Goal: Information Seeking & Learning: Find specific fact

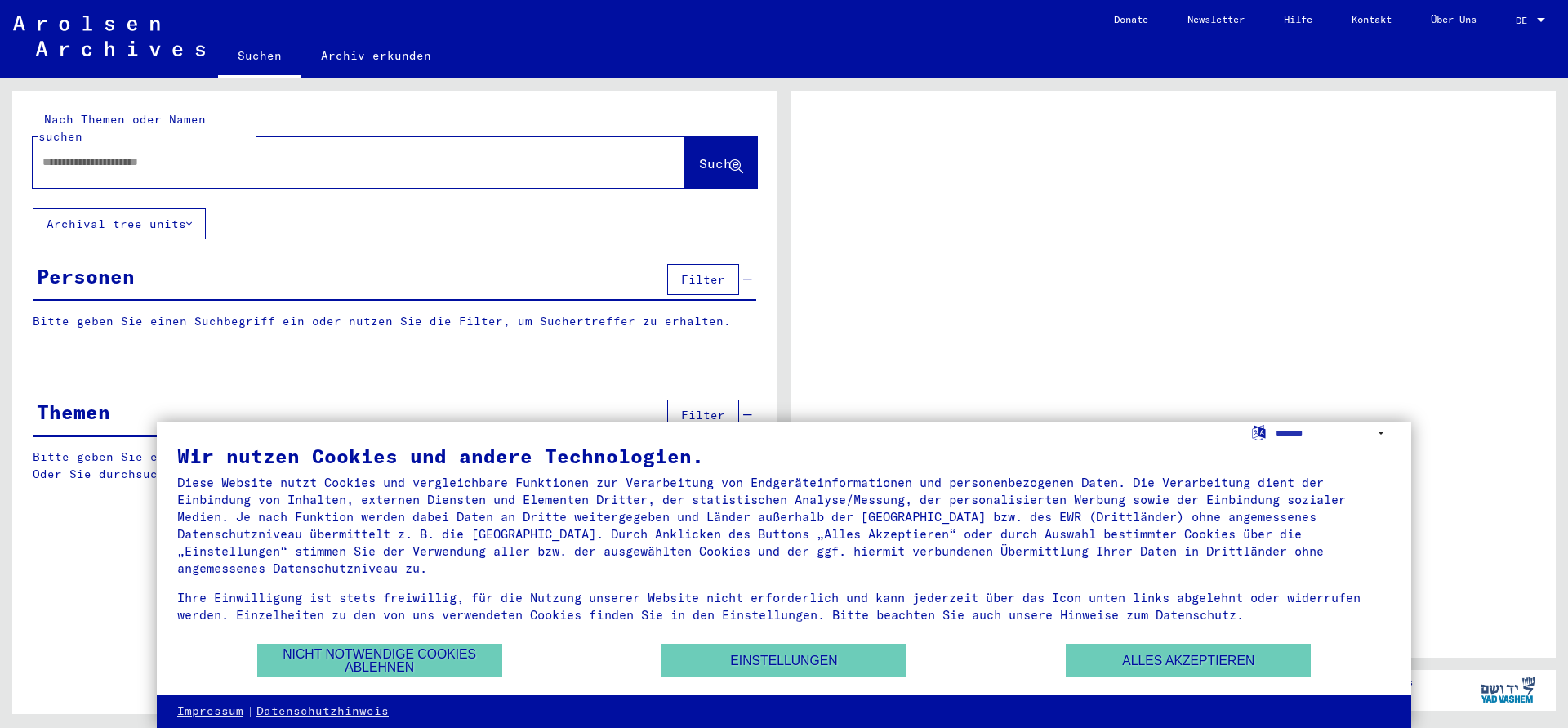
click at [308, 153] on input "text" at bounding box center [344, 162] width 604 height 18
type input "*****"
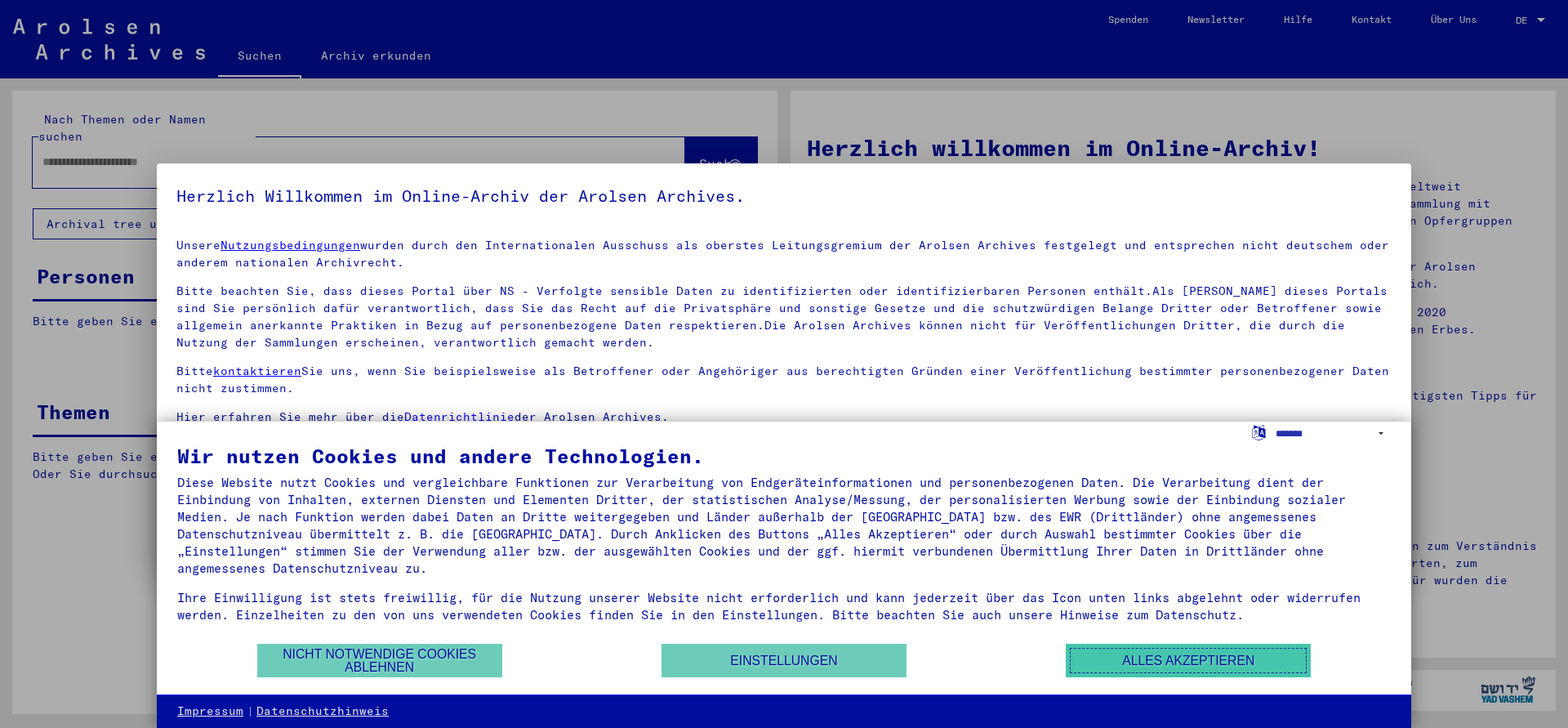
click at [1093, 665] on button "Alles akzeptieren" at bounding box center [1189, 660] width 245 height 33
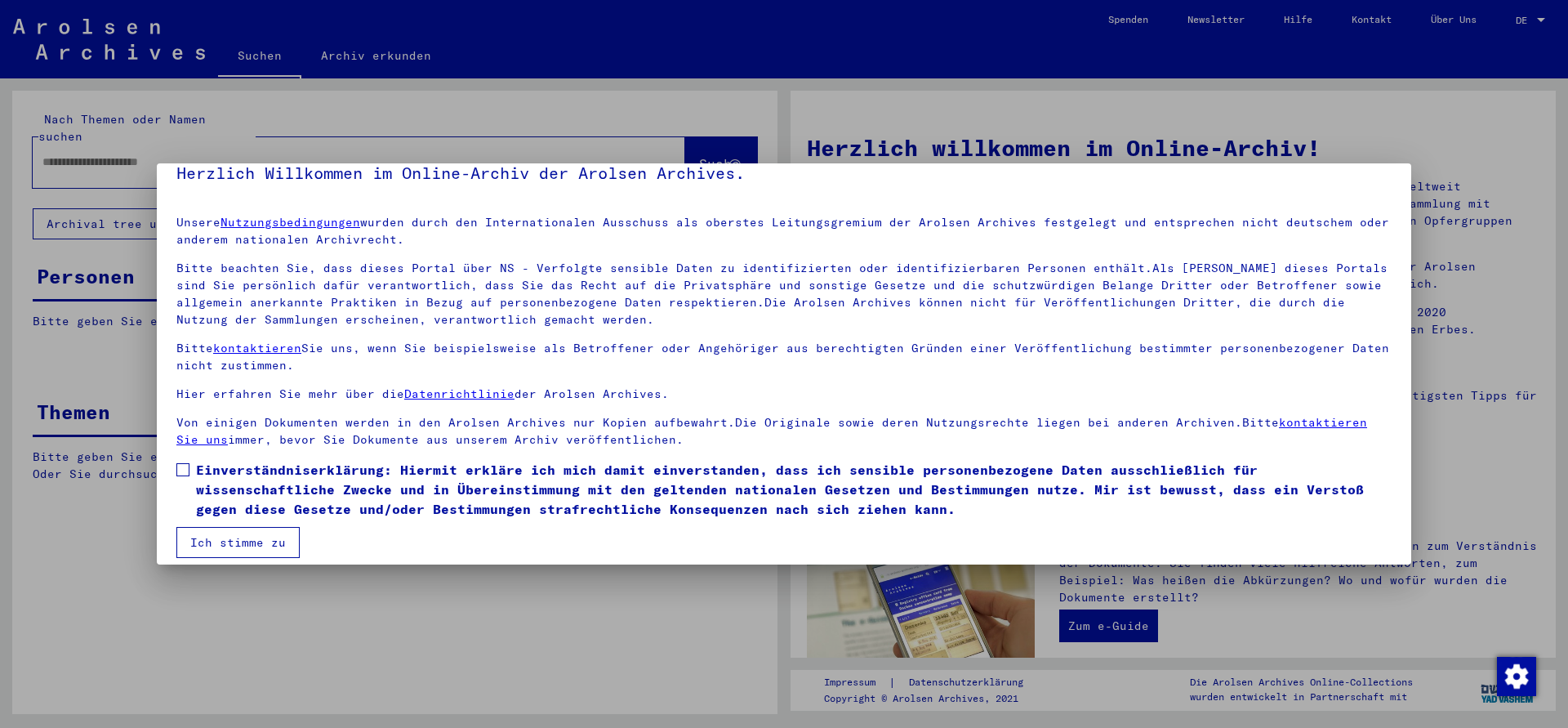
scroll to position [36, 0]
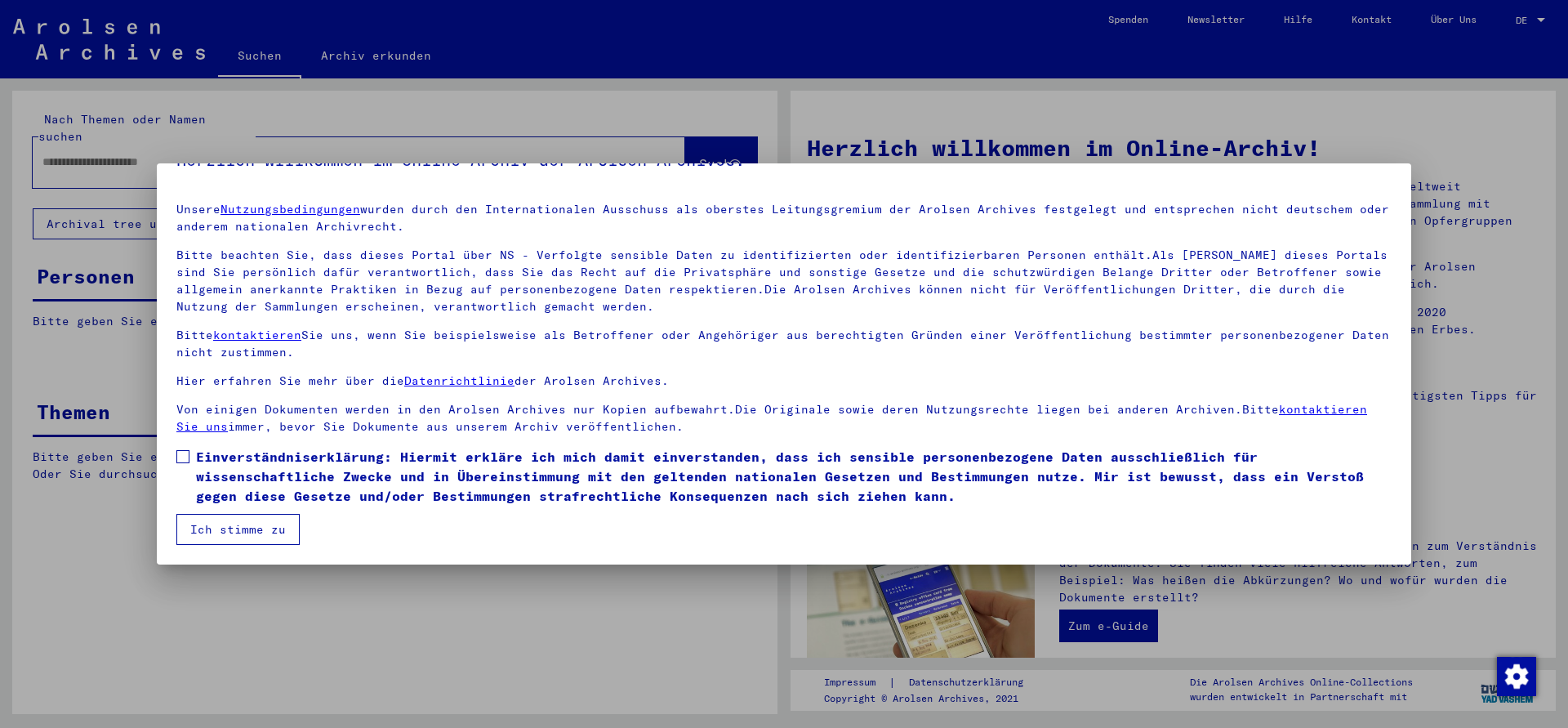
click at [269, 459] on span "Einverständniserklärung: Hiermit erkläre ich mich damit einverstanden, dass ich…" at bounding box center [794, 476] width 1196 height 59
click at [260, 512] on mat-checkbox "Einverständniserklärung: Hiermit erkläre ich mich damit einverstanden, dass ich…" at bounding box center [784, 480] width 1215 height 67
click at [260, 518] on button "Ich stimme zu" at bounding box center [239, 529] width 123 height 31
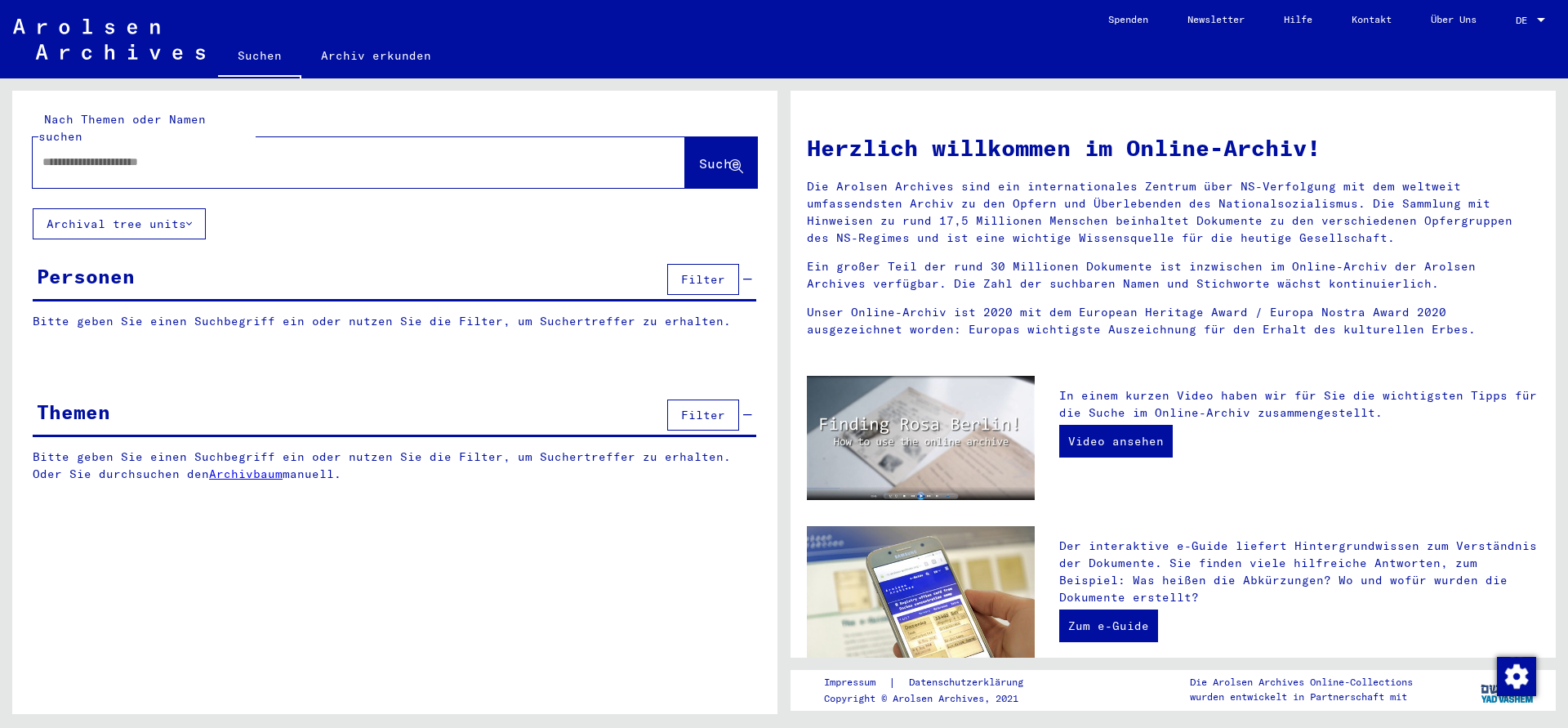
click at [260, 153] on input "text" at bounding box center [339, 162] width 594 height 18
type input "******"
click at [686, 158] on button "Suche" at bounding box center [721, 163] width 72 height 51
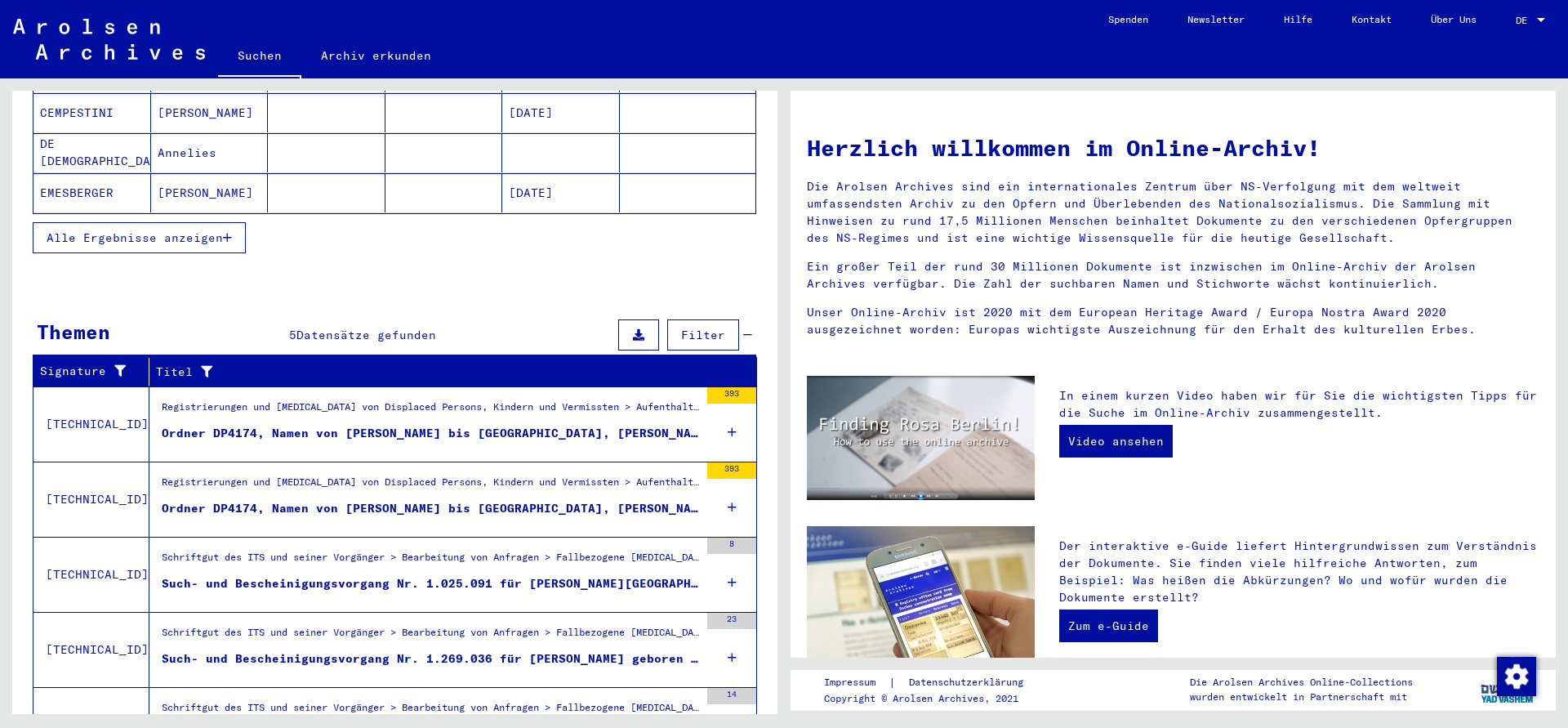
scroll to position [414, 0]
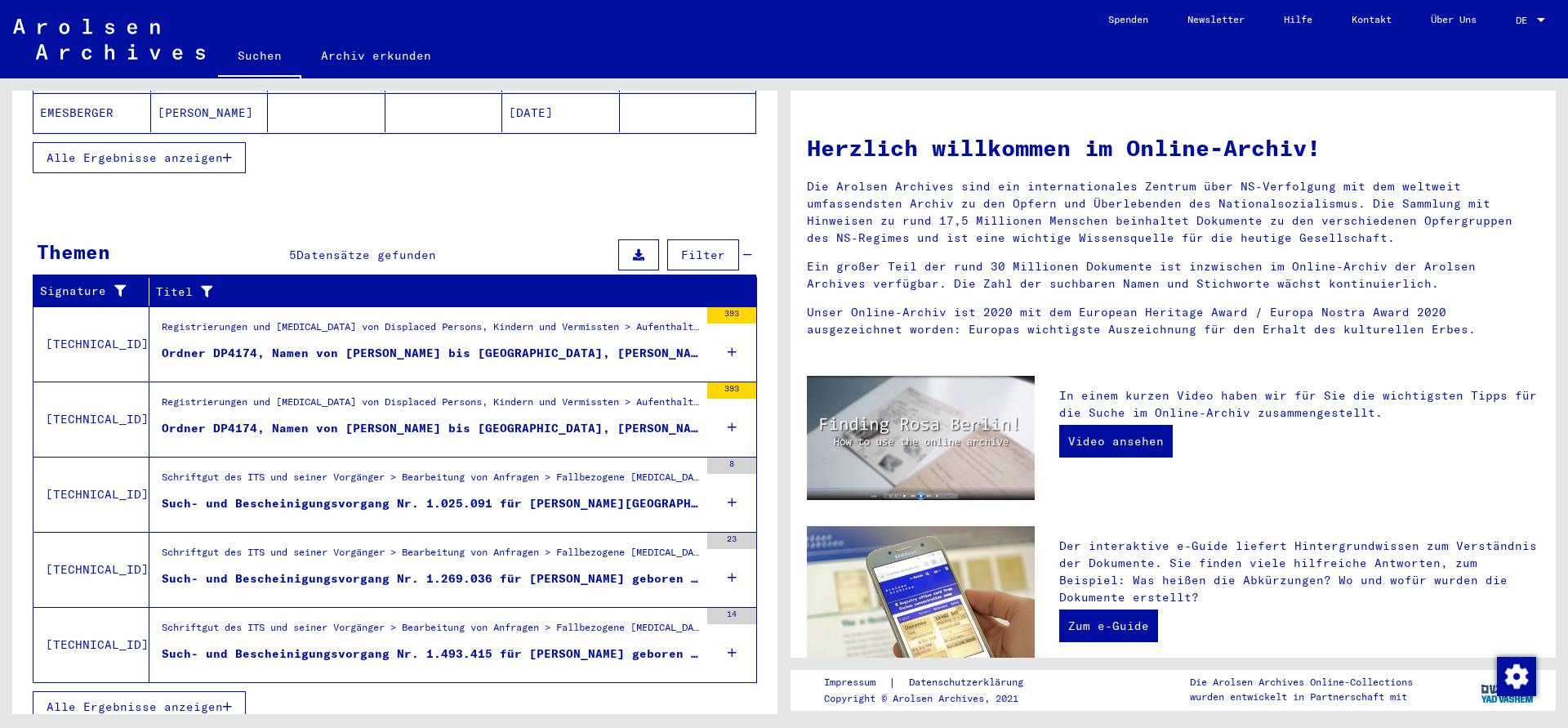
click at [728, 334] on icon at bounding box center [732, 352] width 9 height 58
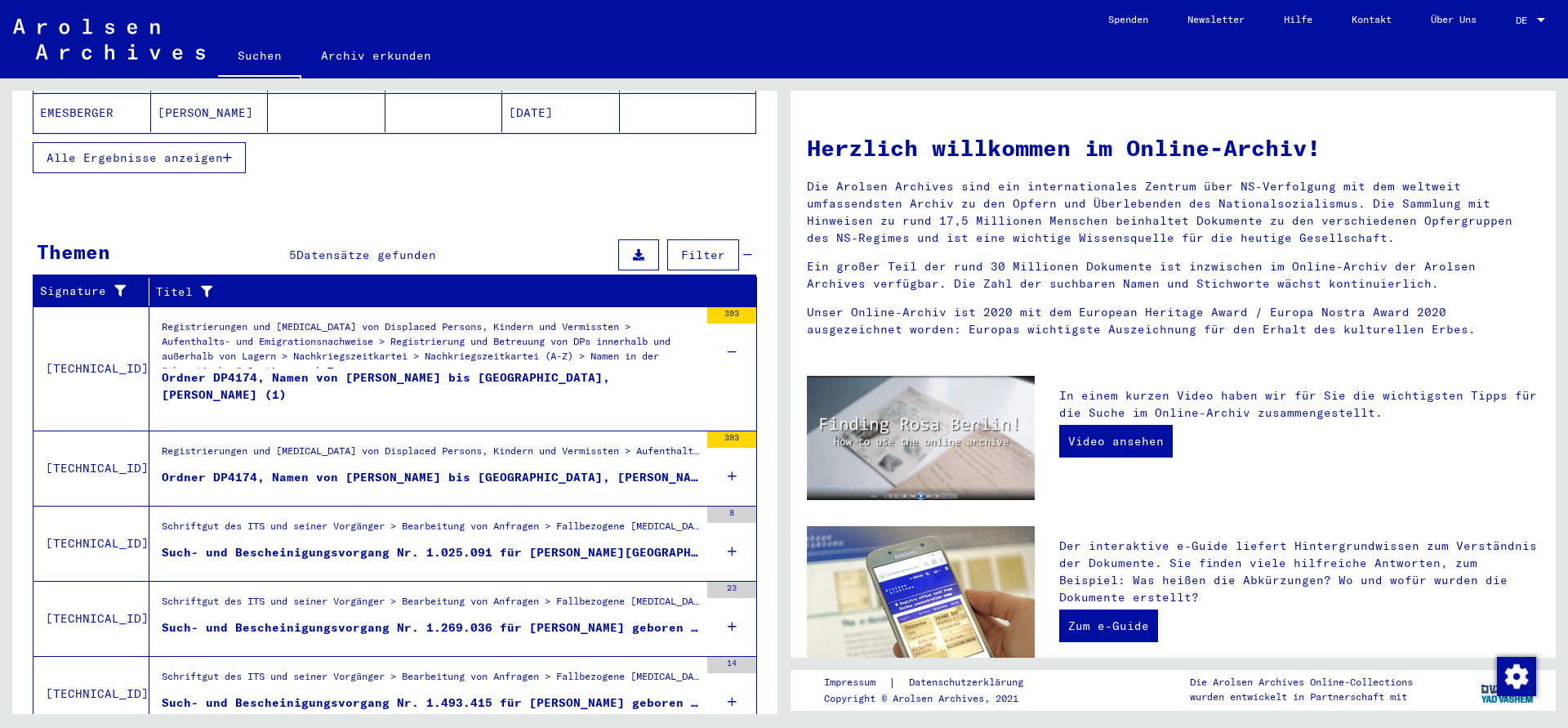
click at [499, 319] on div "Registrierungen und [MEDICAL_DATA] von Displaced Persons, Kindern und Vermisste…" at bounding box center [430, 344] width 537 height 49
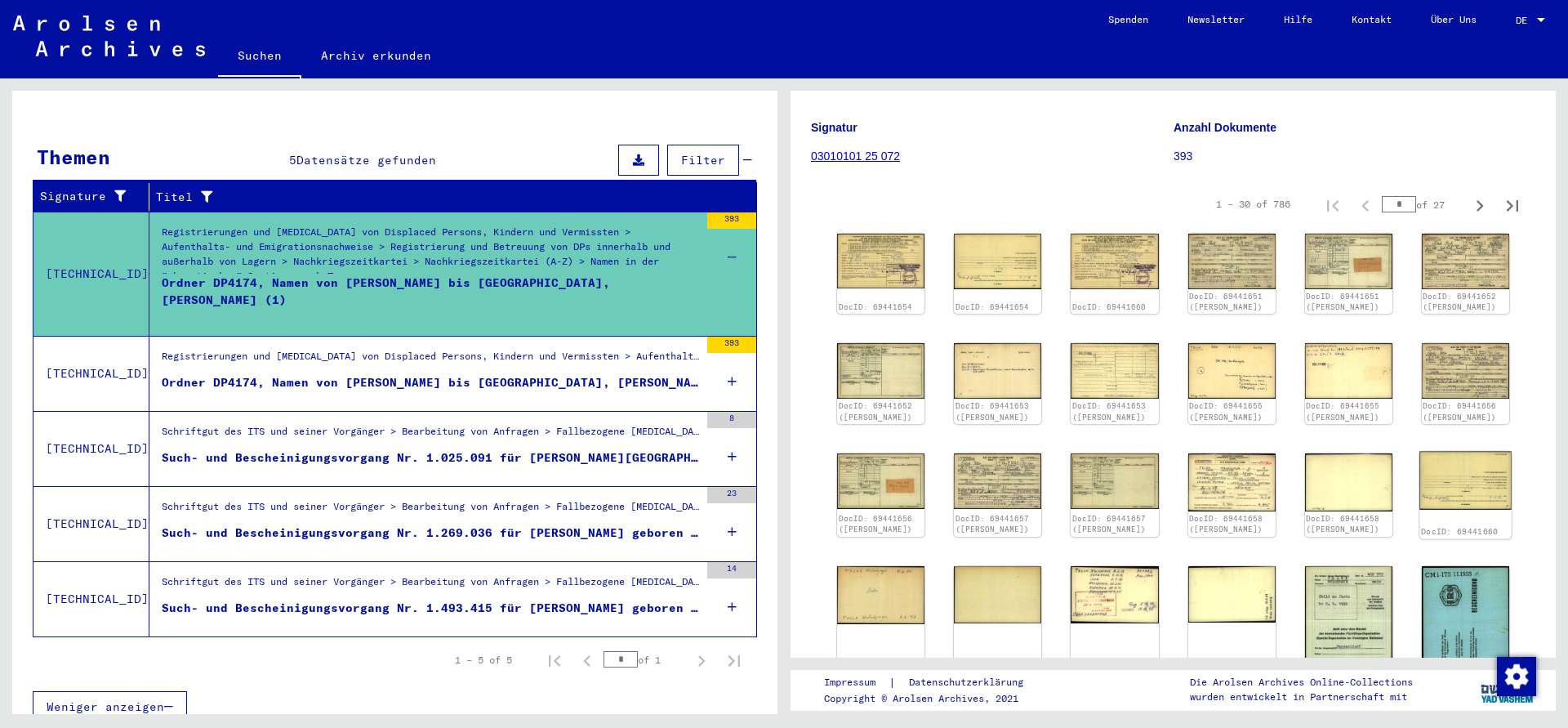
scroll to position [501, 0]
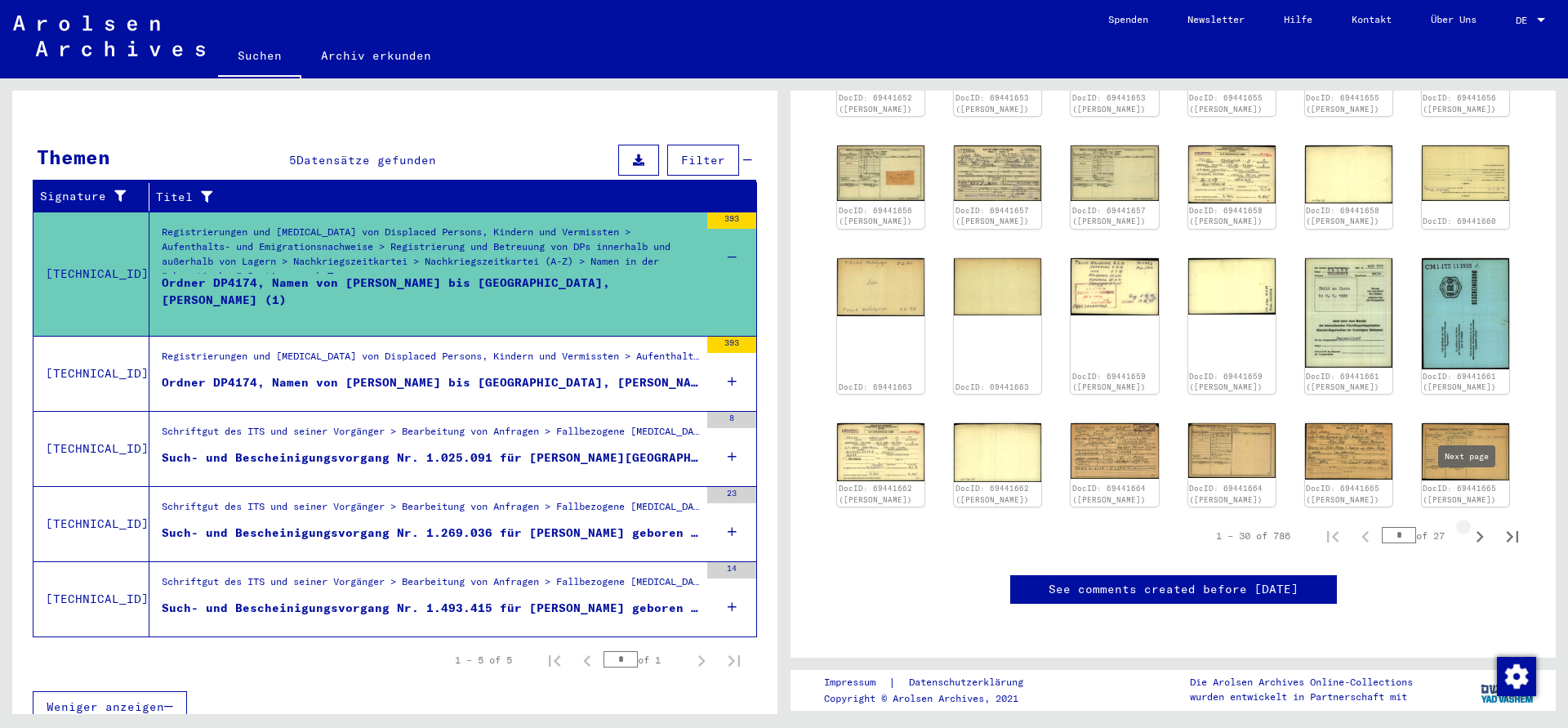
click at [1469, 525] on icon "Next page" at bounding box center [1480, 536] width 23 height 23
type input "*"
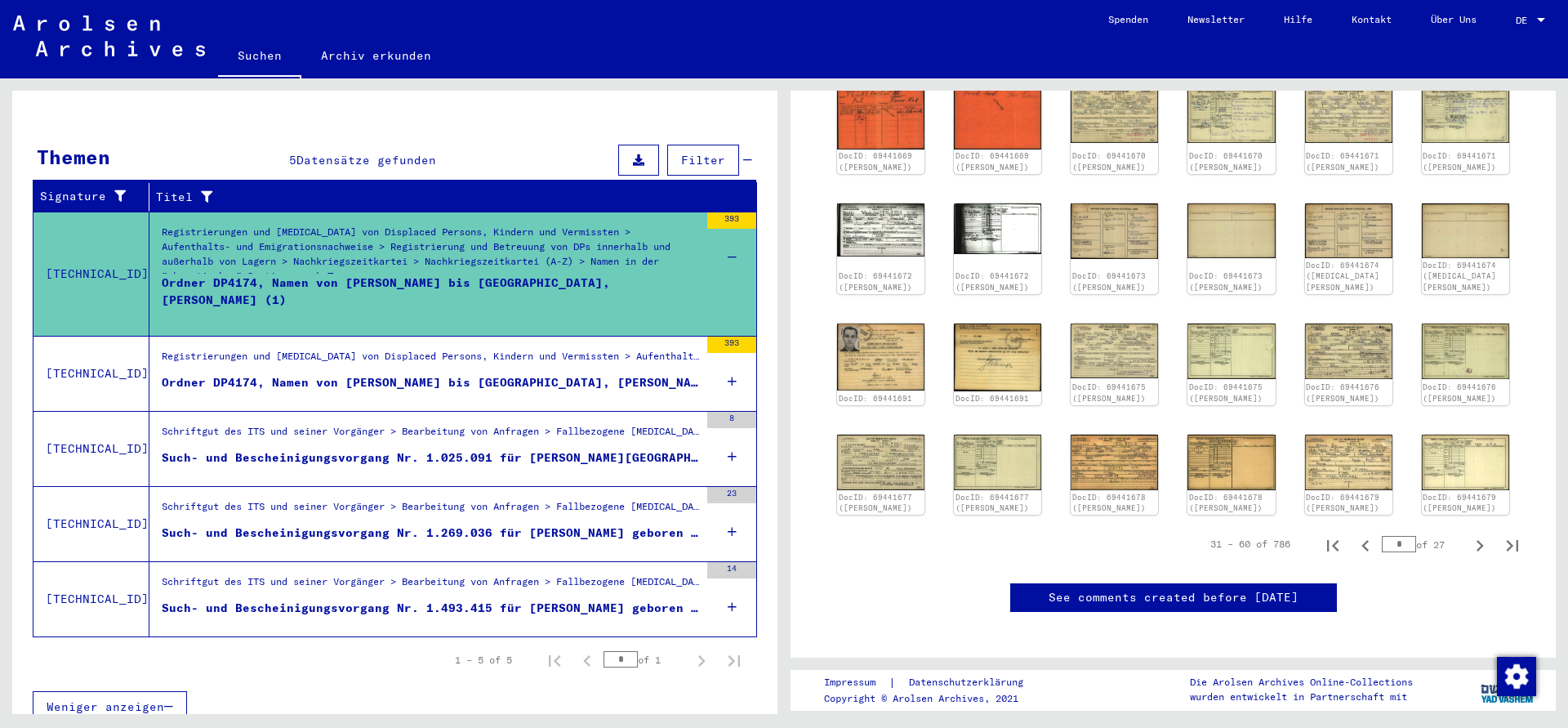
scroll to position [461, 0]
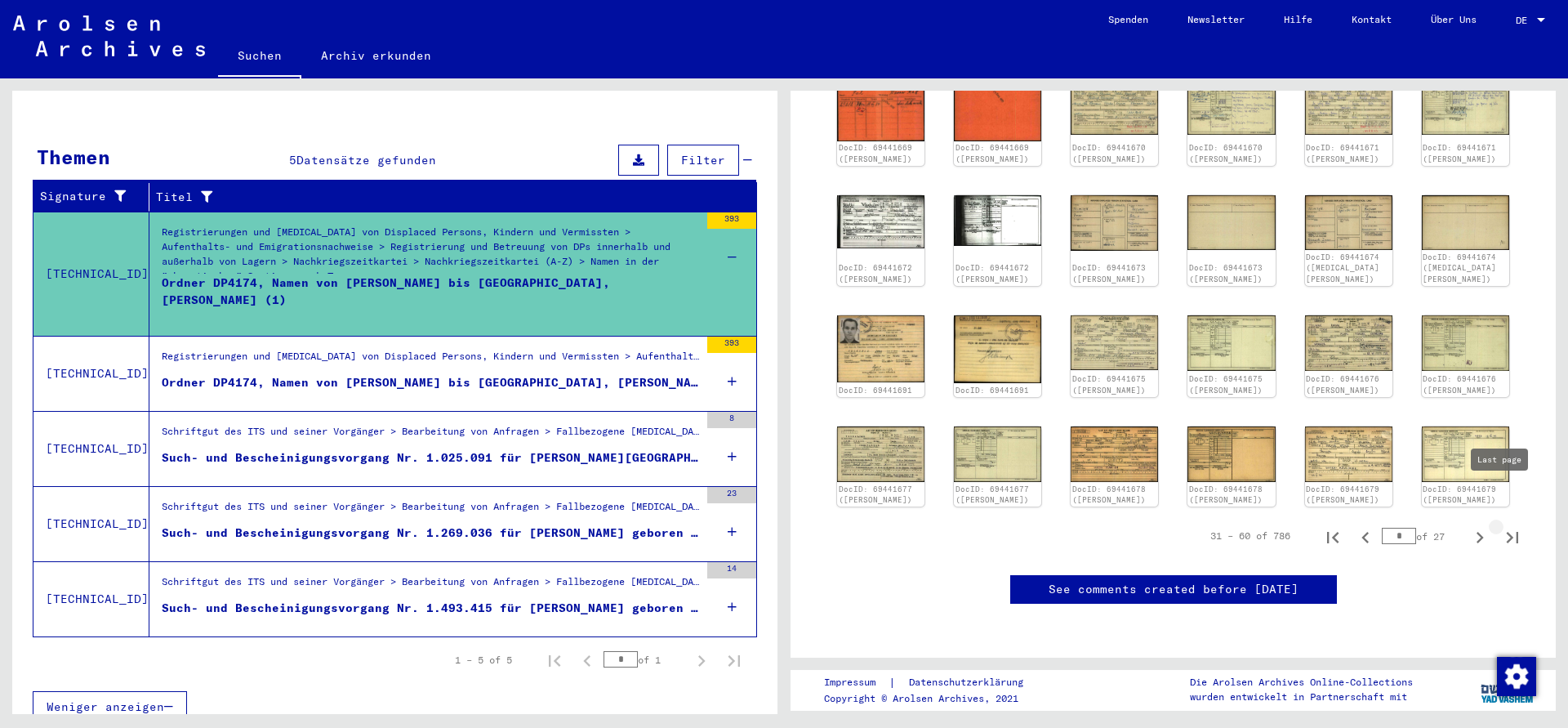
click at [1507, 532] on icon "Last page" at bounding box center [1513, 538] width 12 height 12
type input "**"
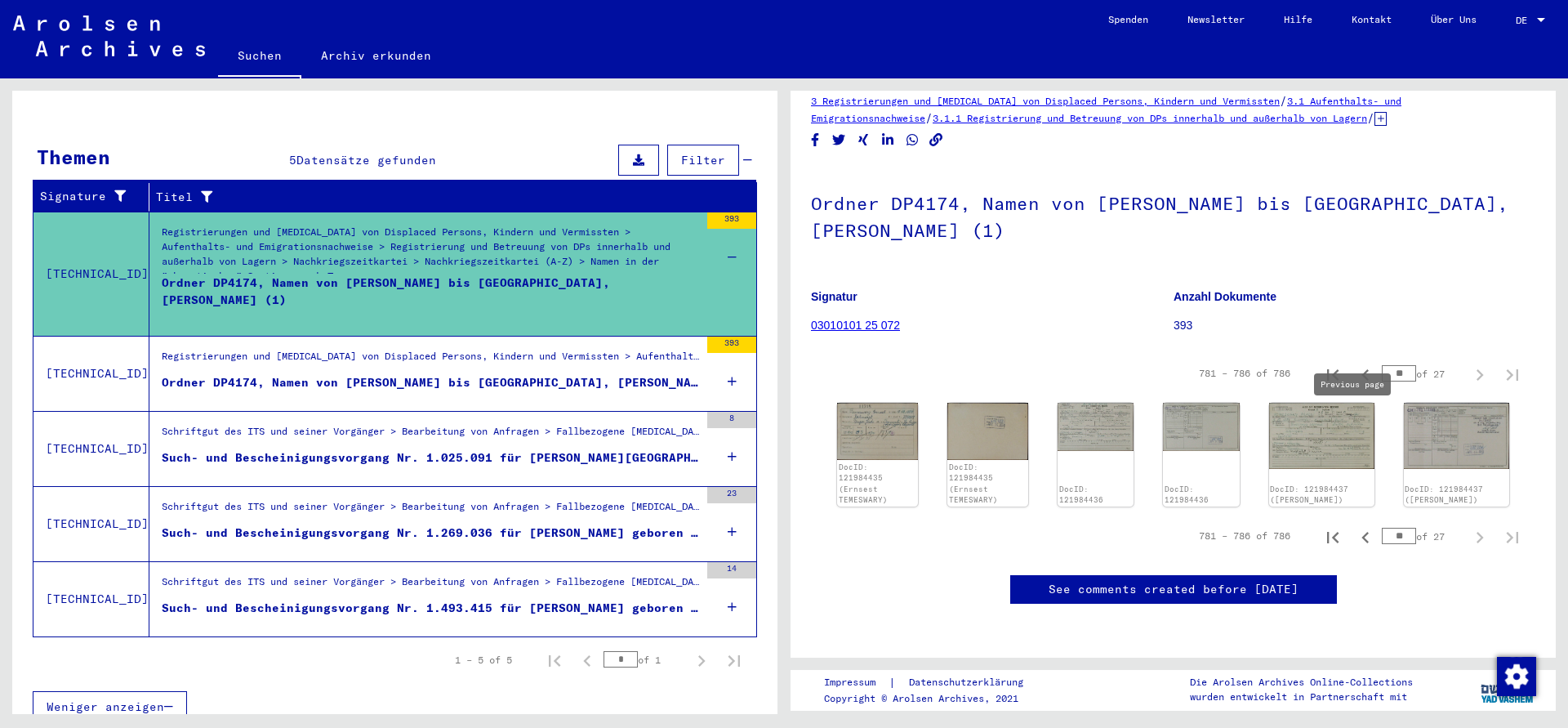
scroll to position [77, 0]
click at [1354, 526] on icon "Previous page" at bounding box center [1365, 537] width 23 height 23
type input "**"
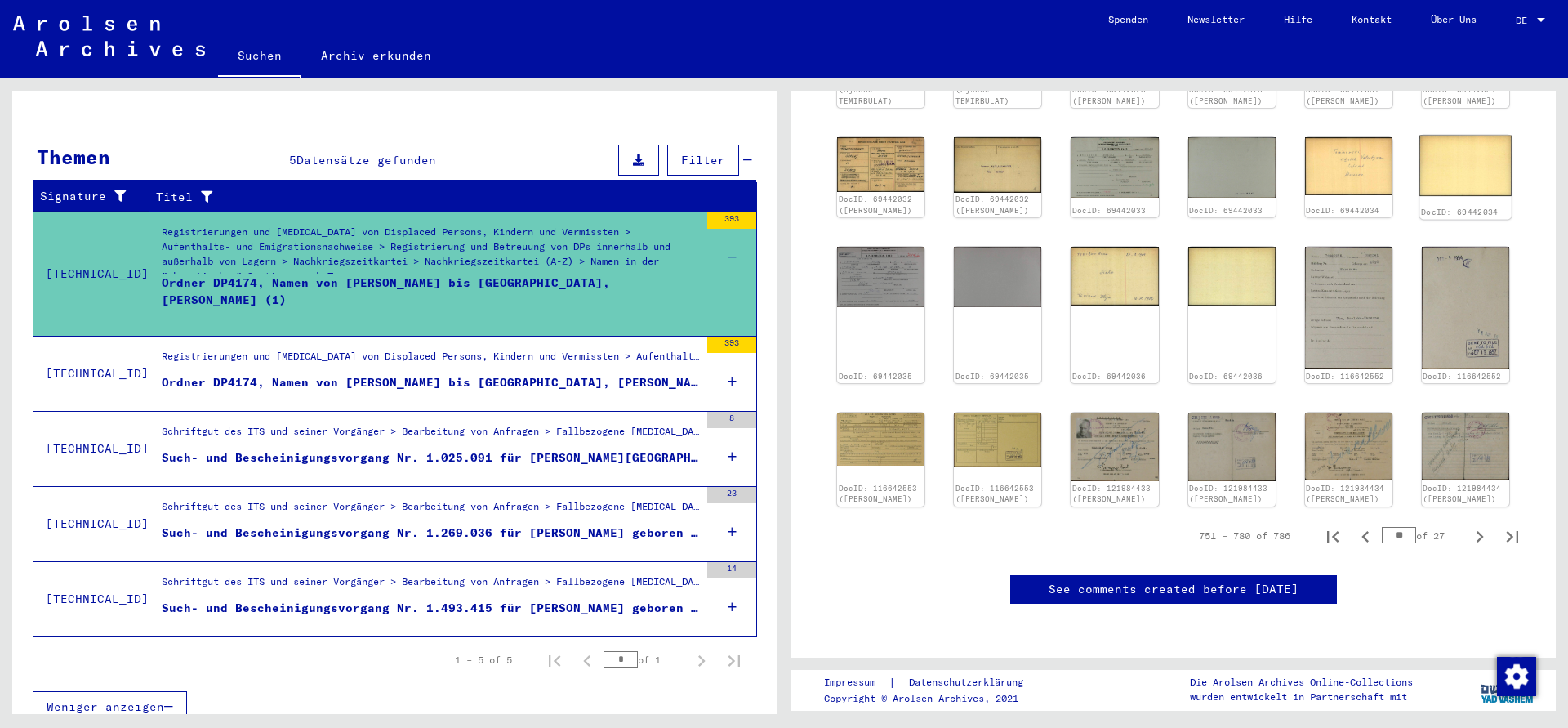
scroll to position [494, 0]
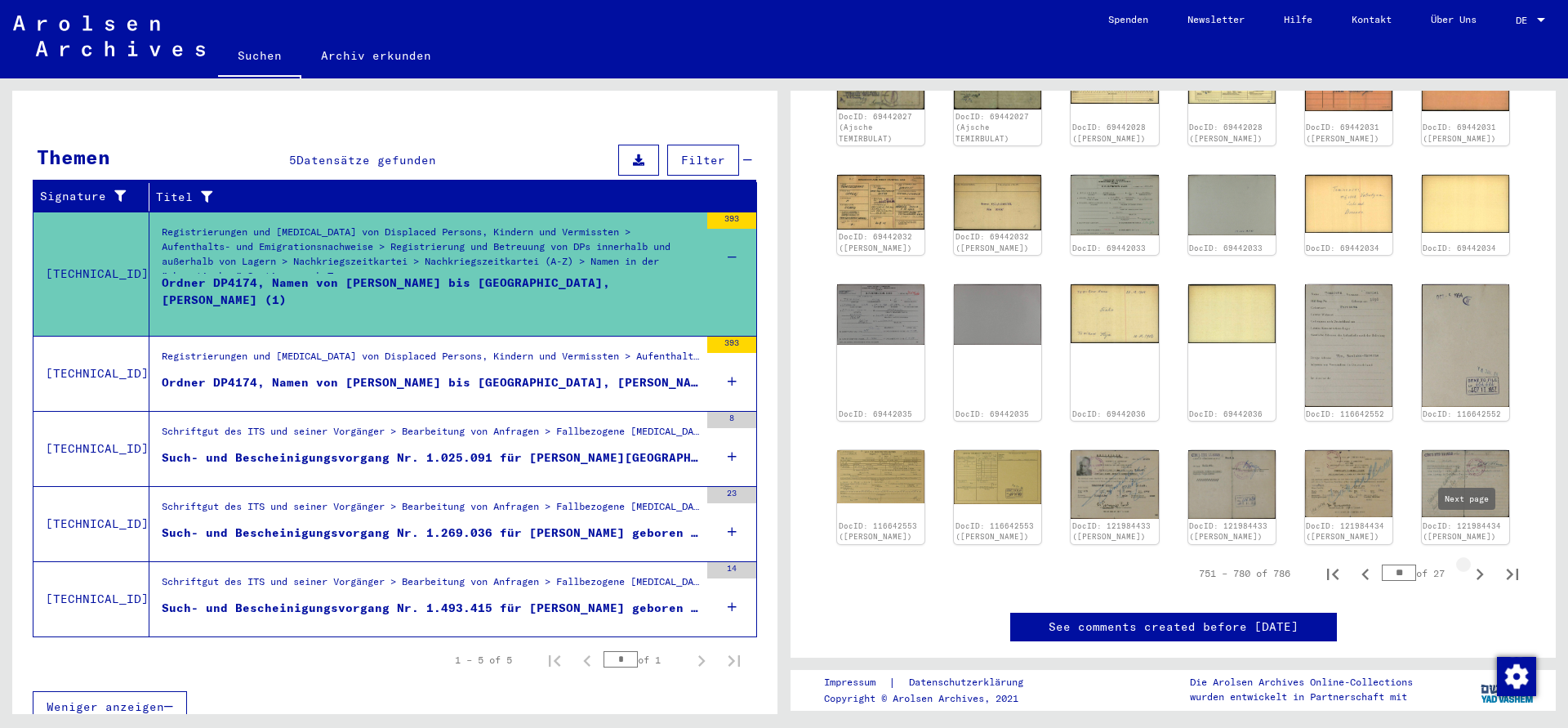
click at [1471, 563] on icon "Next page" at bounding box center [1480, 574] width 23 height 23
type input "**"
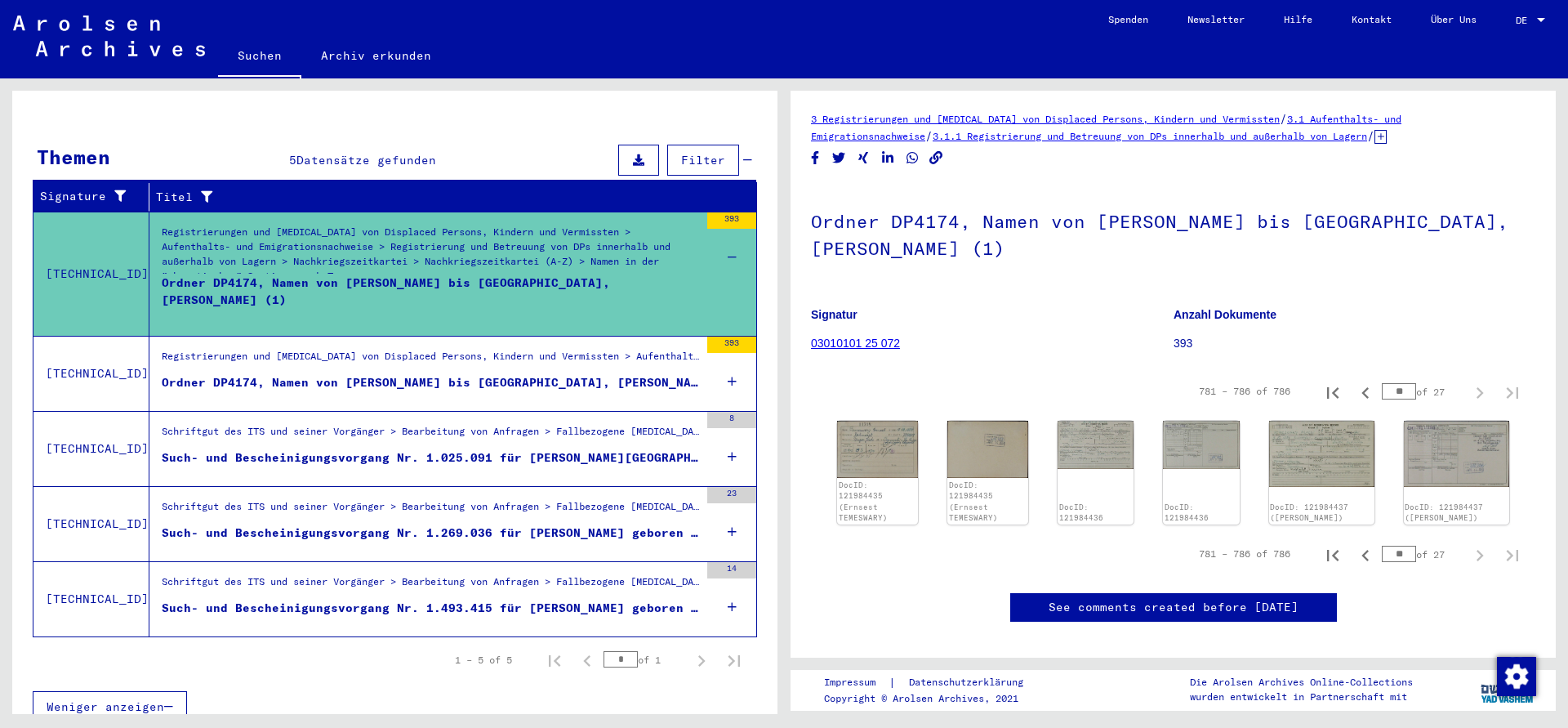
scroll to position [0, 0]
click at [472, 349] on div "Registrierungen und [MEDICAL_DATA] von Displaced Persons, Kindern und Vermisste…" at bounding box center [430, 359] width 537 height 23
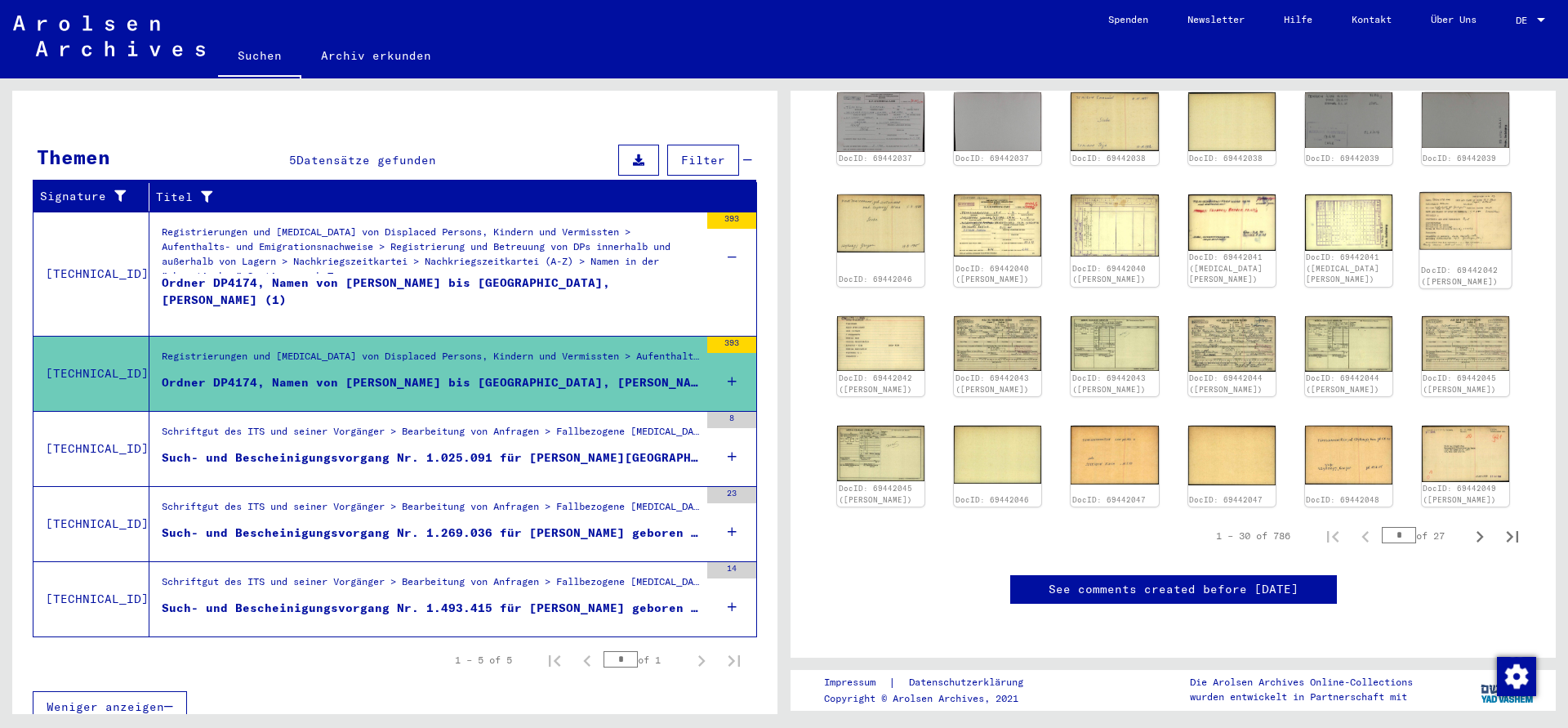
scroll to position [694, 0]
click at [1501, 525] on icon "Last page" at bounding box center [1512, 536] width 23 height 23
type input "**"
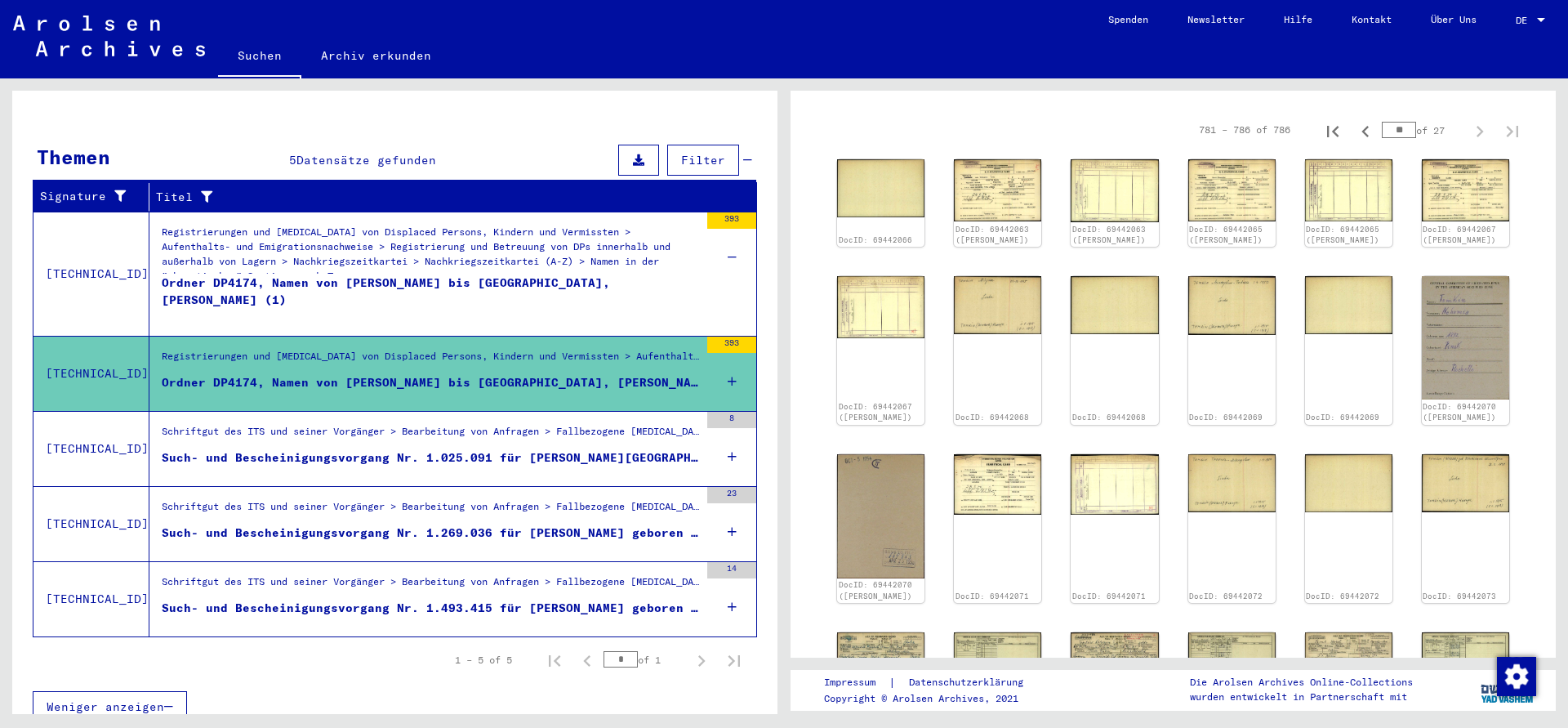
scroll to position [591, 0]
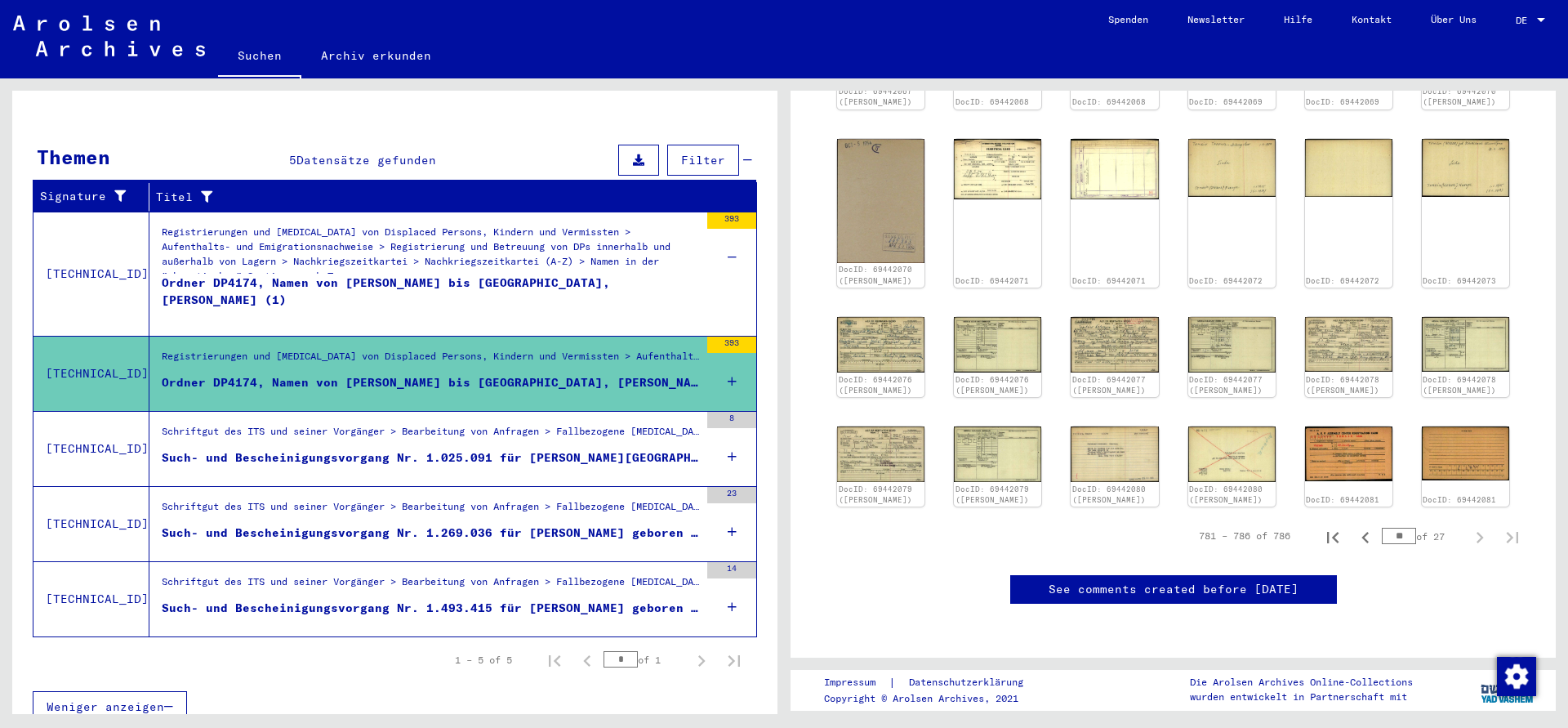
click at [430, 424] on div "Schriftgut des ITS und seiner Vorgänger > Bearbeitung von Anfragen > Fallbezoge…" at bounding box center [430, 434] width 537 height 23
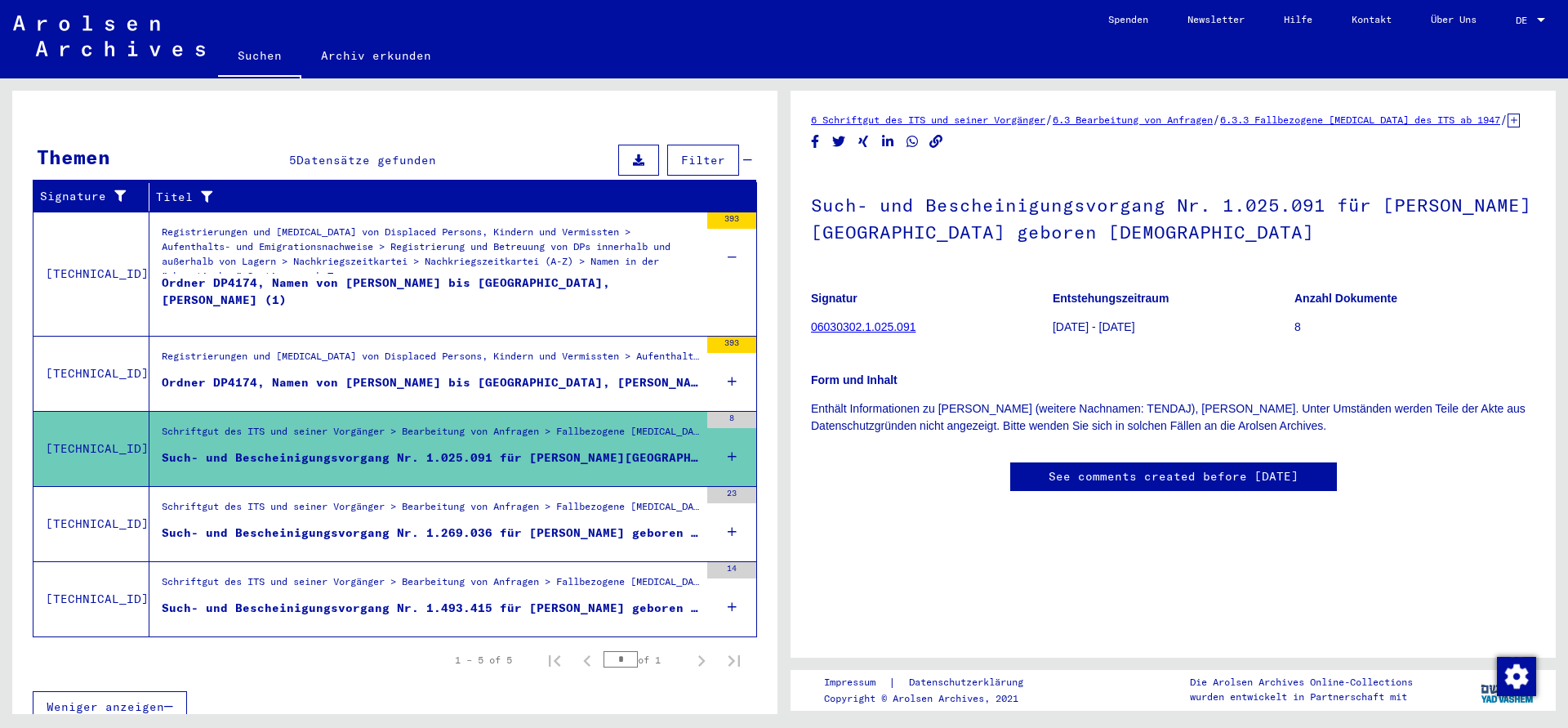
click at [861, 334] on link "06030302.1.025.091" at bounding box center [862, 327] width 104 height 13
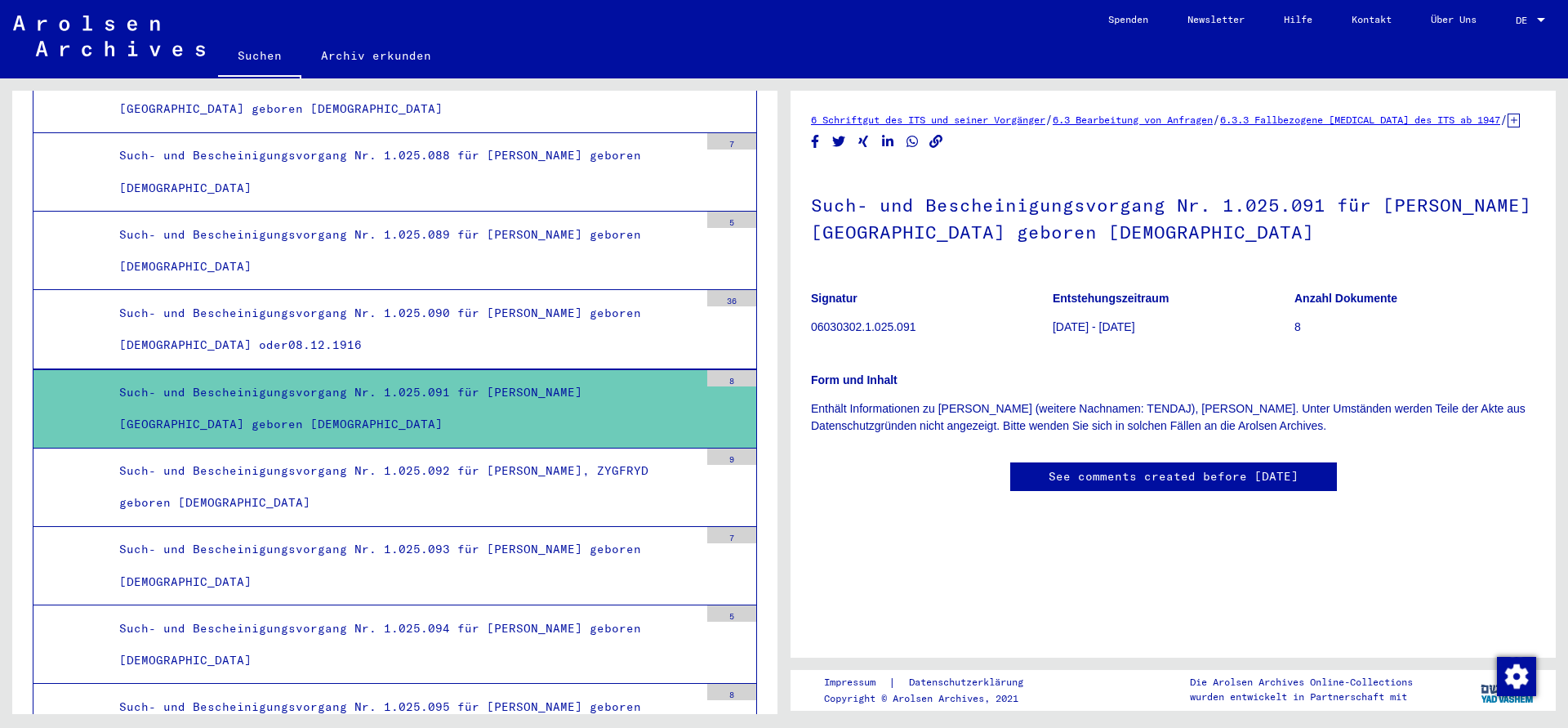
click at [1425, 115] on link "6.3.3 Fallbezogene [MEDICAL_DATA] des ITS ab 1947" at bounding box center [1360, 119] width 280 height 13
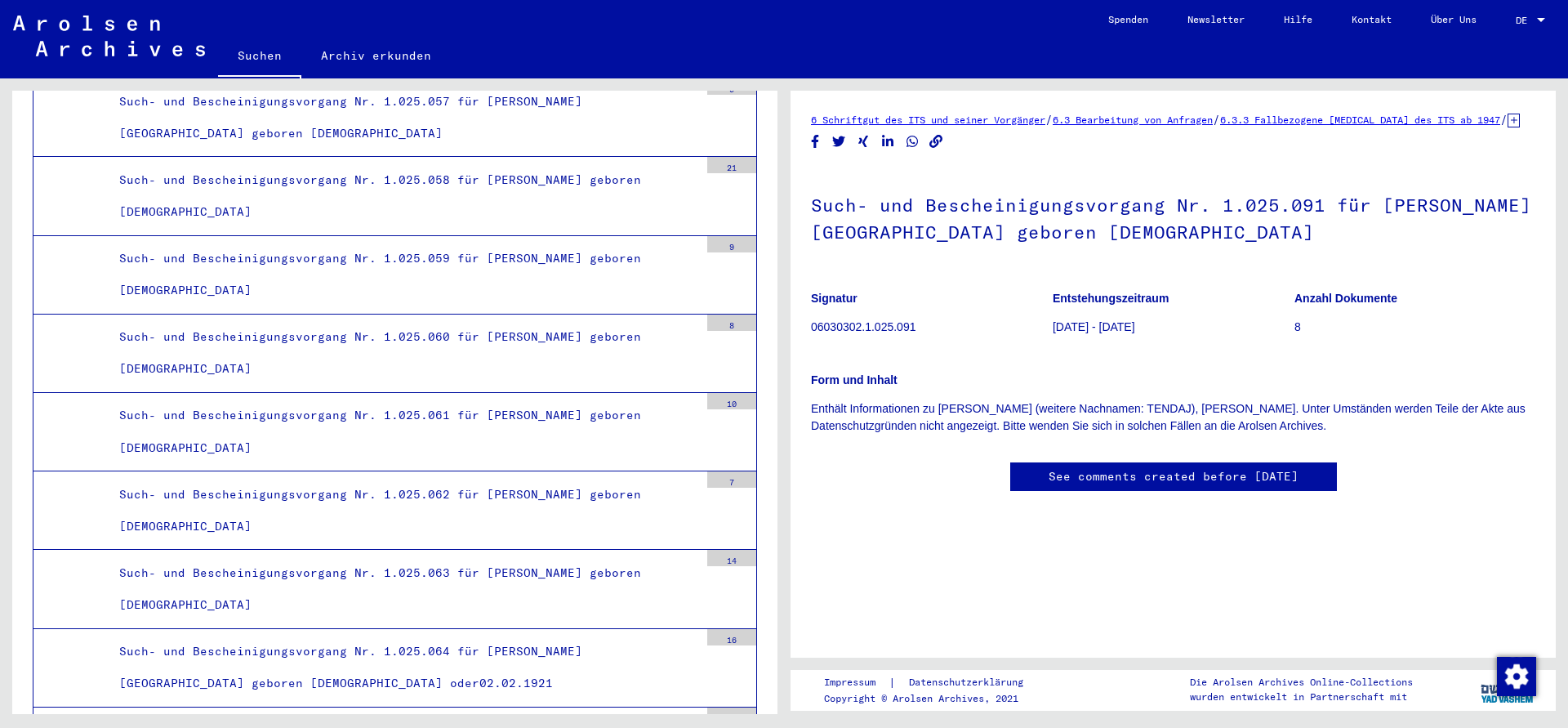
scroll to position [8669, 0]
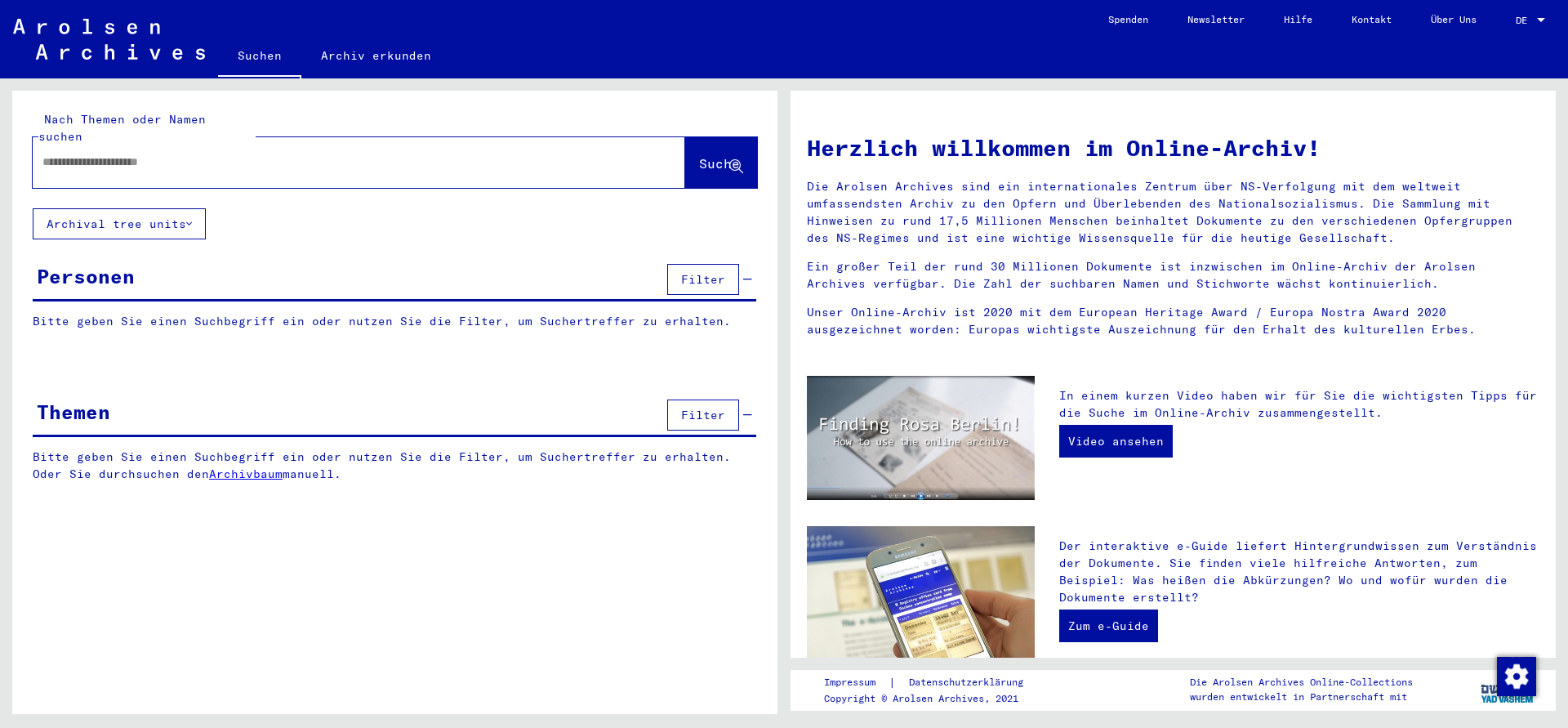
click at [447, 162] on div at bounding box center [334, 162] width 604 height 37
click at [440, 153] on div at bounding box center [334, 162] width 604 height 37
click at [274, 153] on input "text" at bounding box center [339, 162] width 594 height 18
type input "******"
click at [699, 155] on span "Suche" at bounding box center [719, 163] width 41 height 17
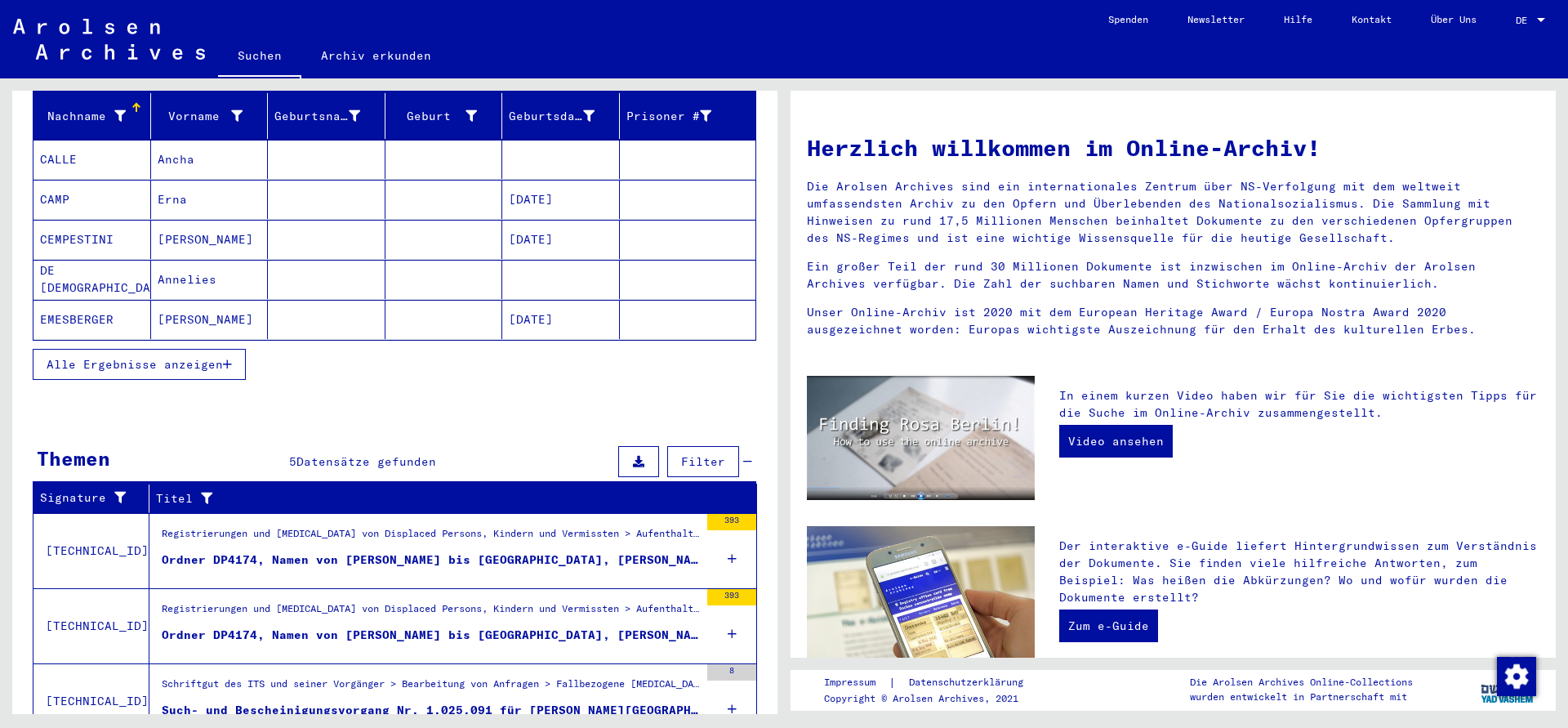
scroll to position [414, 0]
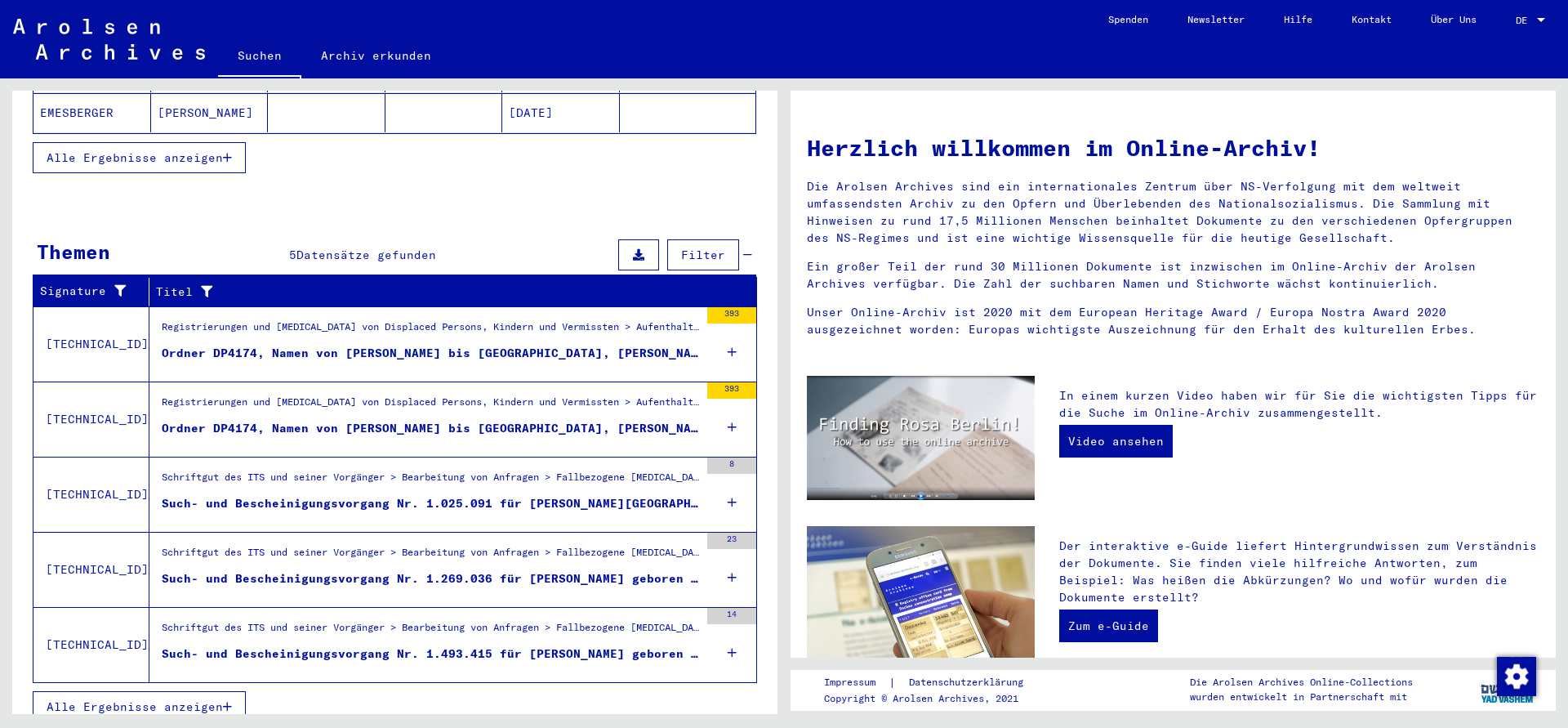
click at [724, 307] on div "393" at bounding box center [731, 315] width 49 height 17
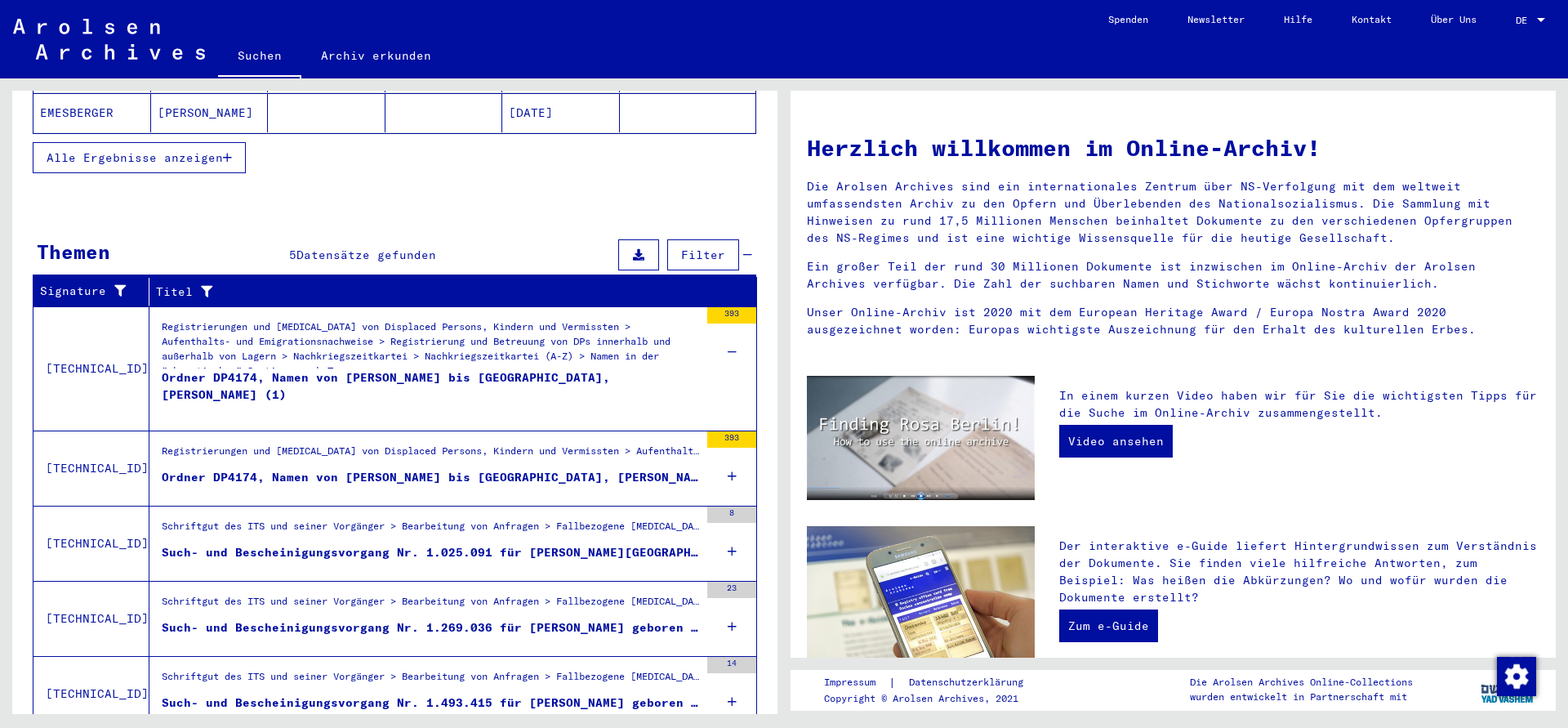
click at [724, 307] on div "393" at bounding box center [731, 315] width 49 height 17
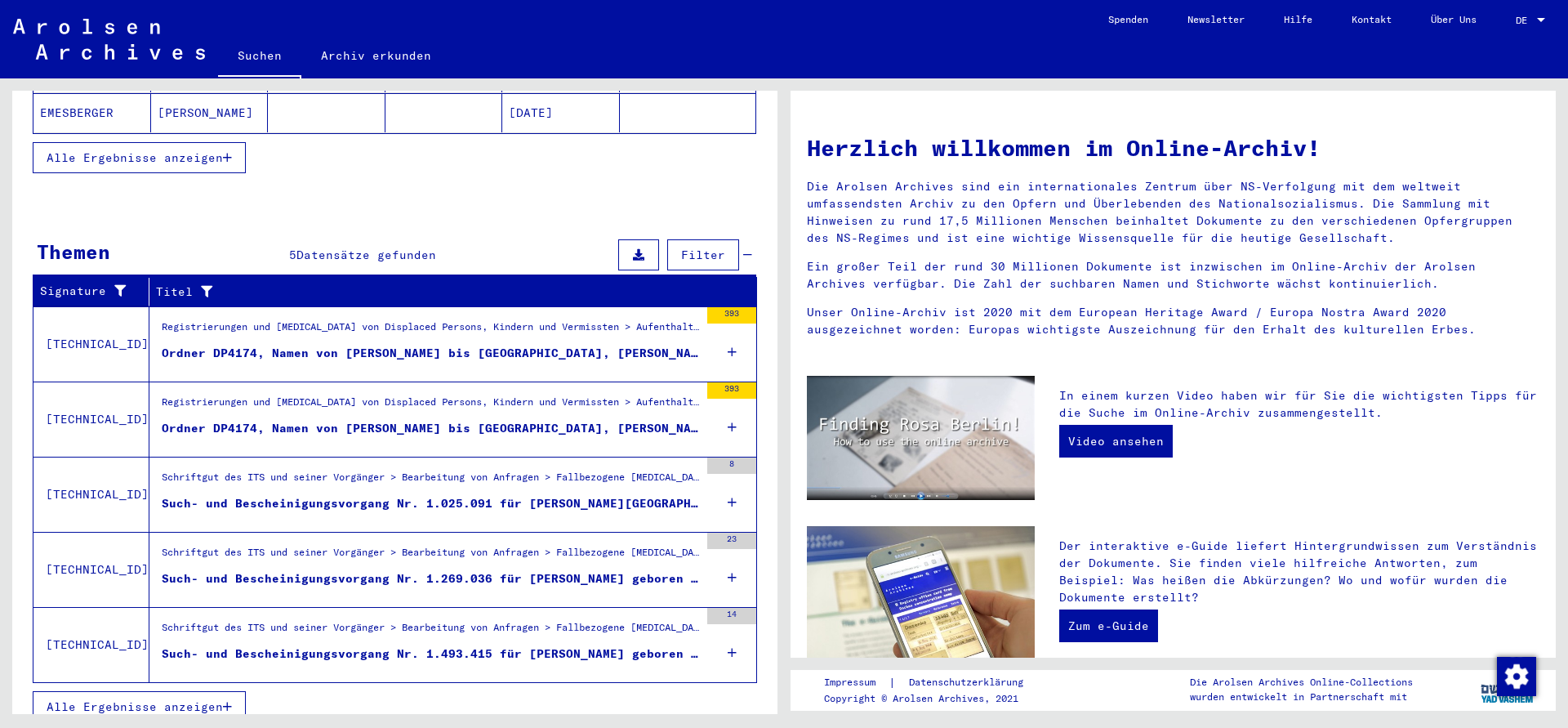
click at [724, 307] on div "393" at bounding box center [731, 315] width 49 height 17
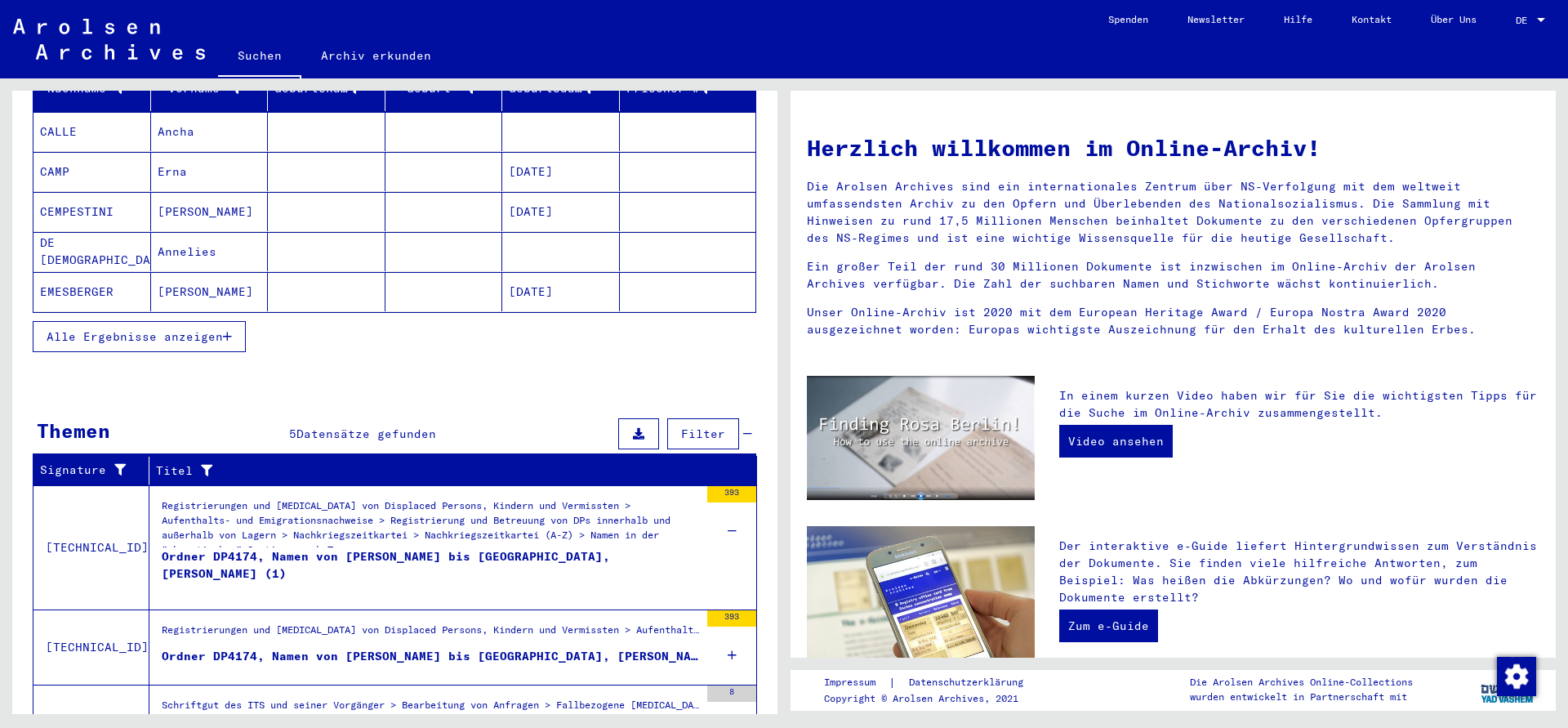
scroll to position [133, 0]
